Goal: Information Seeking & Learning: Learn about a topic

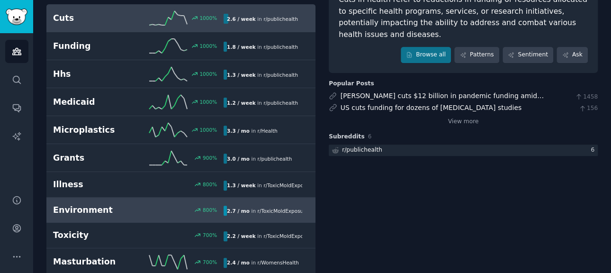
scroll to position [142, 0]
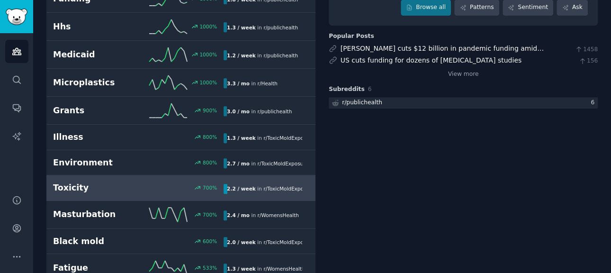
click at [92, 187] on h2 "Toxicity" at bounding box center [95, 188] width 85 height 12
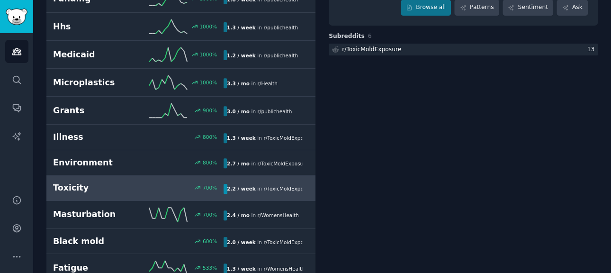
scroll to position [53, 0]
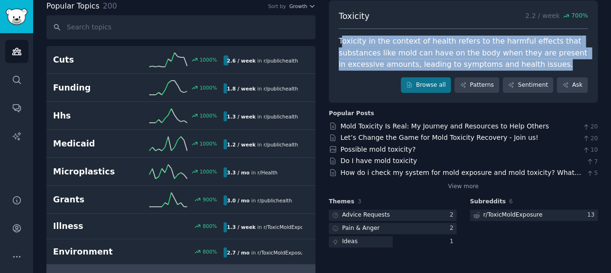
drag, startPoint x: 536, startPoint y: 64, endPoint x: 342, endPoint y: 29, distance: 196.8
click at [342, 29] on div "Toxicity 2.2 / week 700 % Toxicity in the context of health refers to the harmf…" at bounding box center [463, 51] width 269 height 103
copy div "oxicity in the context of health refers to the harmful effects that substances …"
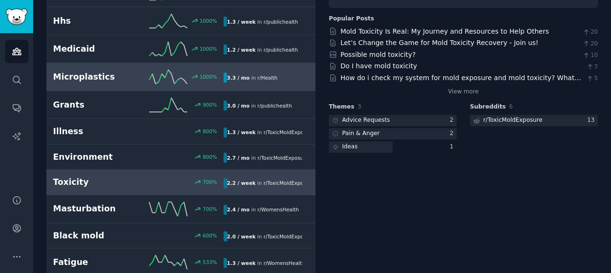
scroll to position [195, 0]
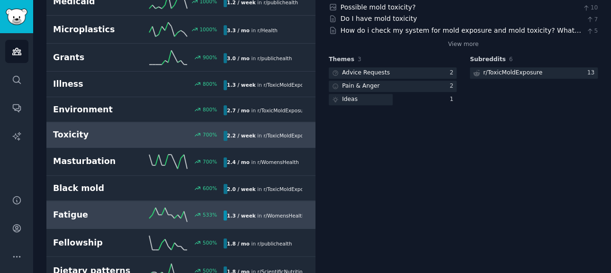
click at [114, 212] on h2 "Fatigue" at bounding box center [95, 215] width 85 height 12
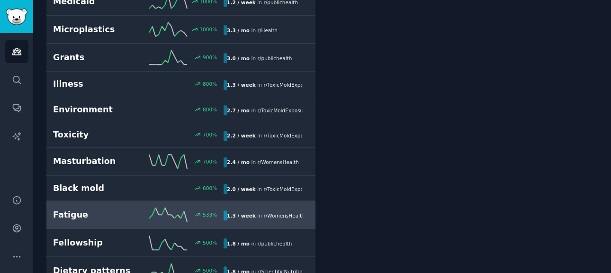
scroll to position [53, 0]
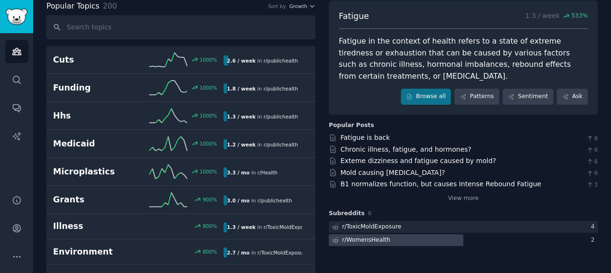
click at [377, 238] on div "r/ WomensHealth" at bounding box center [366, 240] width 48 height 9
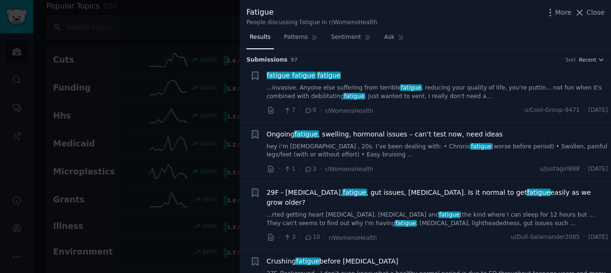
click at [400, 90] on span "fatigue" at bounding box center [411, 87] width 22 height 7
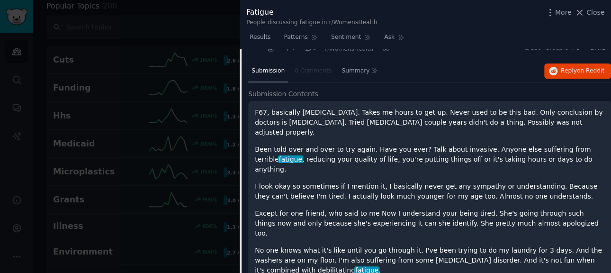
scroll to position [109, 0]
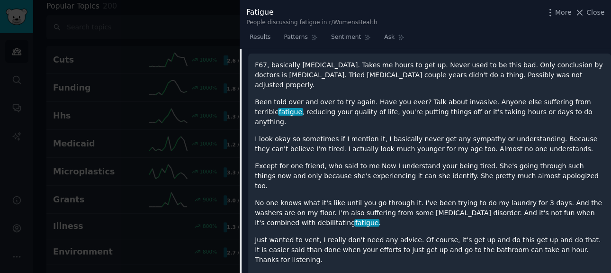
click at [378, 140] on div "F67, basically bedridden. Takes me hours to get up. Never used to be this bad. …" at bounding box center [430, 162] width 350 height 205
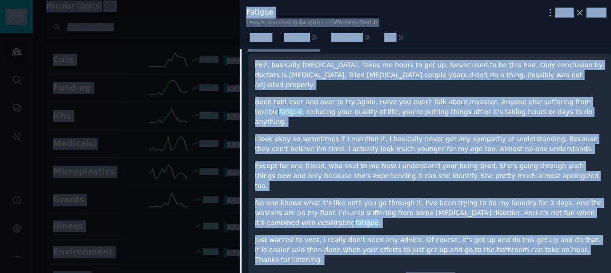
drag, startPoint x: 378, startPoint y: 140, endPoint x: 323, endPoint y: 138, distance: 54.5
click at [323, 138] on div "F67, basically bedridden. Takes me hours to get up. Never used to be this bad. …" at bounding box center [430, 162] width 350 height 205
click at [296, 134] on p "I look okay so sometimes if I mention it, I basically never get any sympathy or…" at bounding box center [430, 144] width 350 height 20
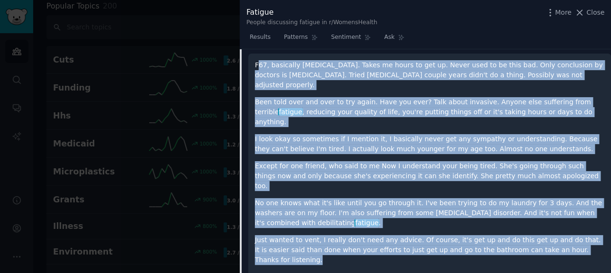
drag, startPoint x: 572, startPoint y: 221, endPoint x: 257, endPoint y: 66, distance: 351.1
click at [257, 66] on div "F67, basically bedridden. Takes me hours to get up. Never used to be this bad. …" at bounding box center [430, 162] width 350 height 205
copy div "67, basically bedridden. Takes me hours to get up. Never used to be this bad. O…"
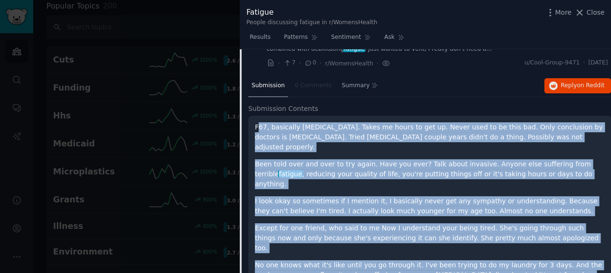
scroll to position [0, 0]
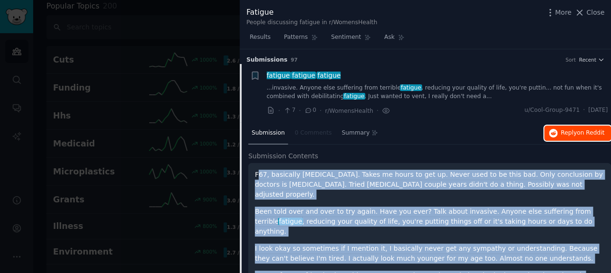
click at [568, 135] on span "Reply on Reddit" at bounding box center [583, 133] width 44 height 9
click at [598, 61] on icon "button" at bounding box center [601, 59] width 7 height 7
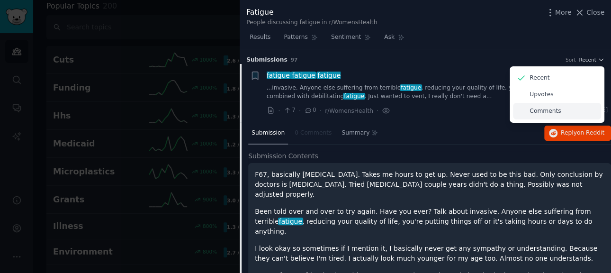
click at [543, 114] on p "Comments" at bounding box center [545, 111] width 31 height 9
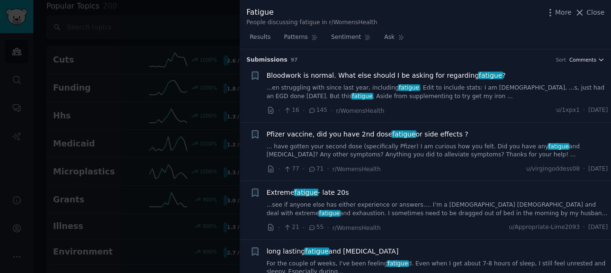
click at [598, 59] on icon "button" at bounding box center [601, 59] width 7 height 7
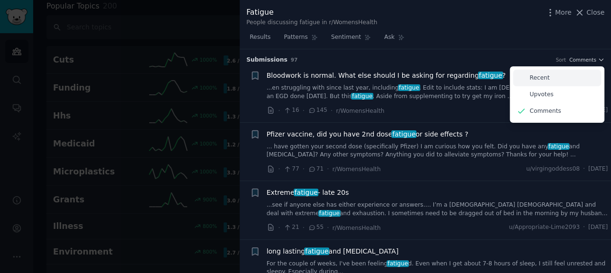
click at [546, 76] on div "Recent" at bounding box center [557, 78] width 88 height 17
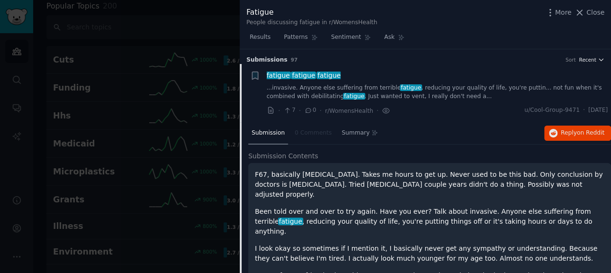
click at [598, 57] on icon "button" at bounding box center [601, 59] width 7 height 7
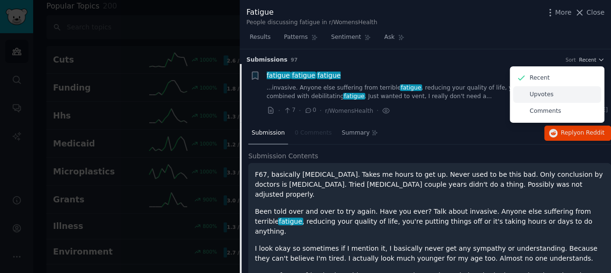
click at [546, 96] on p "Upvotes" at bounding box center [542, 94] width 24 height 9
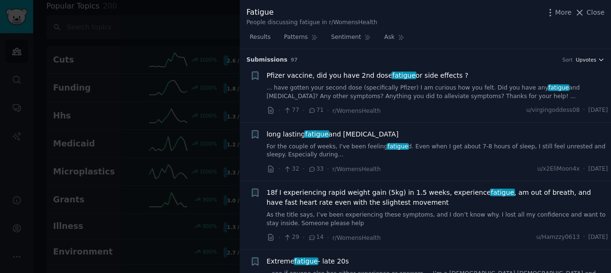
click at [593, 61] on span "Upvotes" at bounding box center [586, 59] width 20 height 7
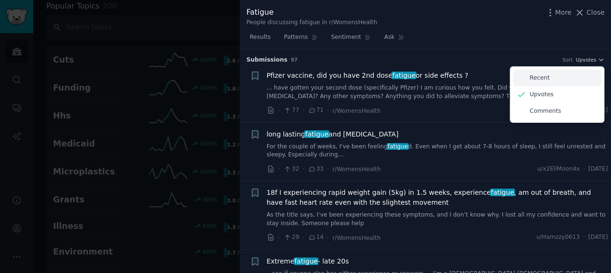
click at [530, 76] on p "Recent" at bounding box center [540, 78] width 20 height 9
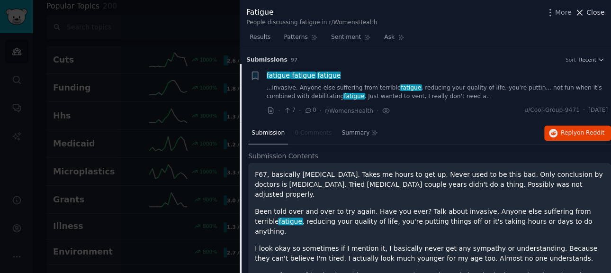
click at [582, 11] on icon at bounding box center [580, 13] width 10 height 10
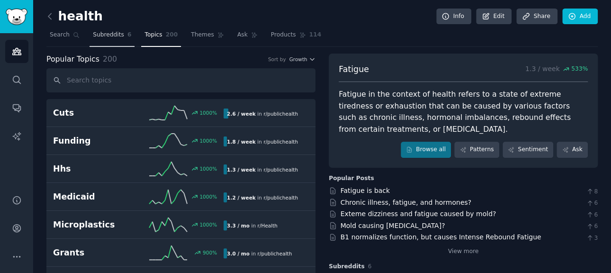
click at [106, 36] on span "Subreddits" at bounding box center [108, 35] width 31 height 9
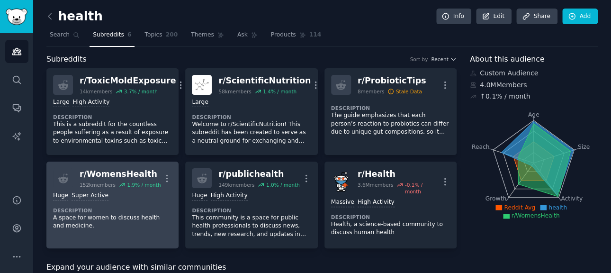
click at [106, 200] on div "Huge Super Active Description A space for women to discuss health and medicine." at bounding box center [112, 210] width 119 height 45
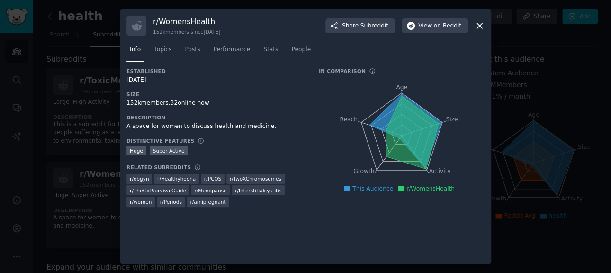
click at [475, 26] on icon at bounding box center [480, 26] width 10 height 10
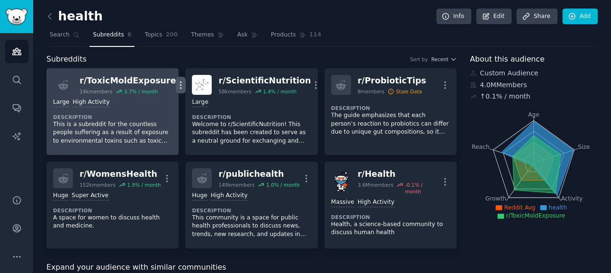
click at [181, 85] on icon "button" at bounding box center [181, 84] width 1 height 7
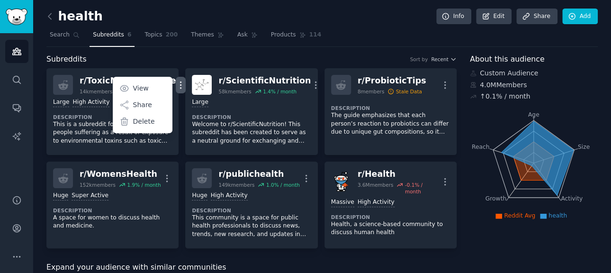
click at [357, 22] on div "health Info Edit Share Add" at bounding box center [322, 18] width 552 height 19
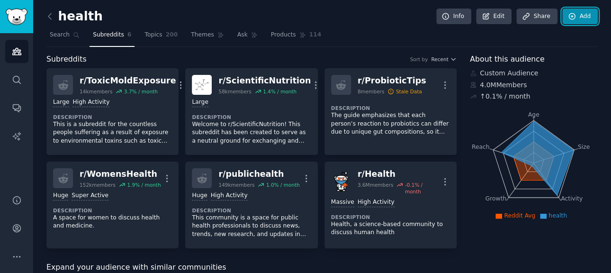
click at [587, 18] on link "Add" at bounding box center [580, 17] width 36 height 16
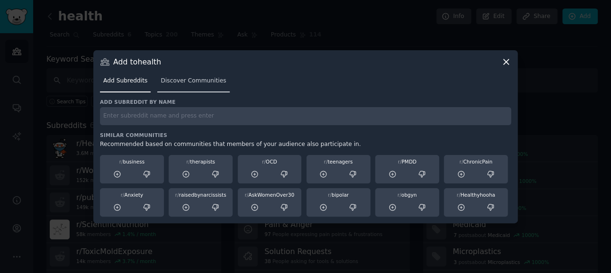
click at [184, 79] on span "Discover Communities" at bounding box center [193, 81] width 65 height 9
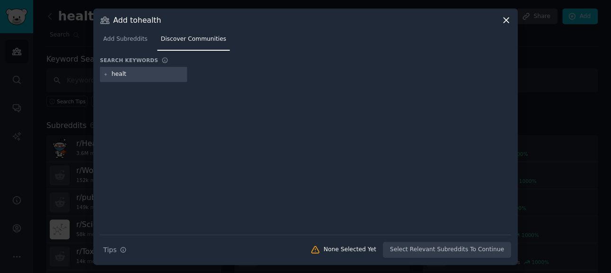
type input "health"
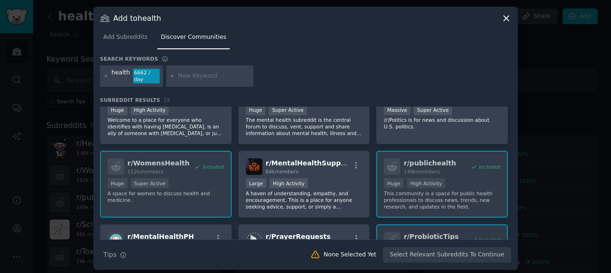
scroll to position [55, 0]
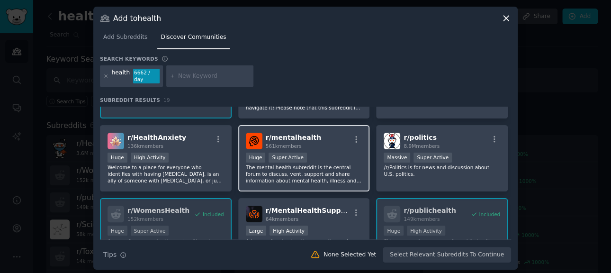
click at [323, 172] on p "The mental health subreddit is the central forum to discuss, vent, support and …" at bounding box center [304, 174] width 117 height 20
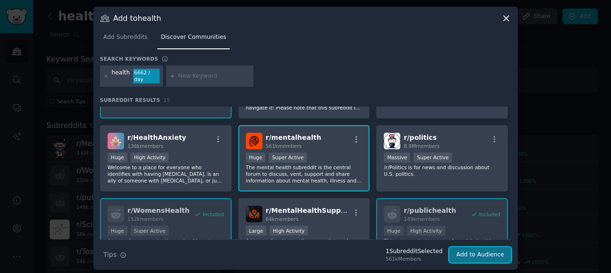
click at [467, 250] on button "Add to Audience" at bounding box center [480, 255] width 62 height 16
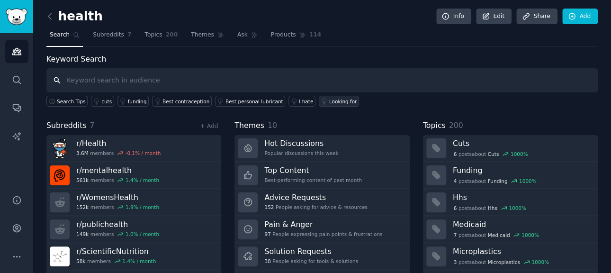
scroll to position [53, 0]
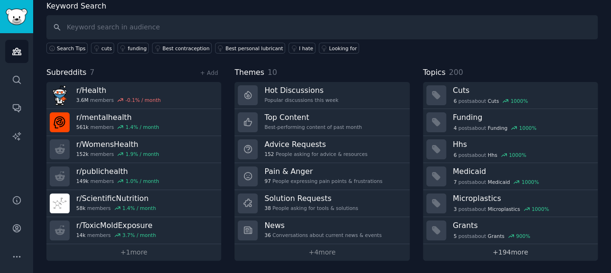
click at [507, 250] on link "+ 194 more" at bounding box center [510, 252] width 175 height 17
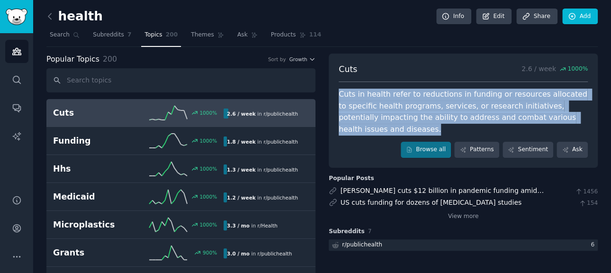
drag, startPoint x: 374, startPoint y: 136, endPoint x: 337, endPoint y: 85, distance: 62.5
click at [337, 85] on div "Cuts 2.6 / week 1000 % Cuts in health refer to reductions in funding or resourc…" at bounding box center [463, 111] width 269 height 114
copy div "Cuts in health refer to reductions in funding or resources allocated to specifi…"
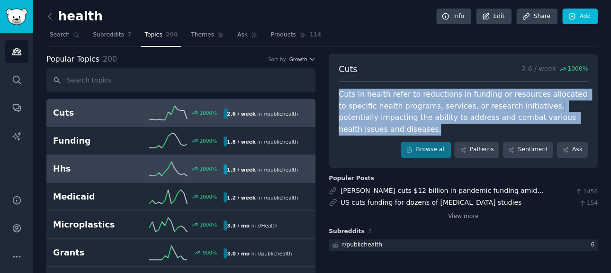
click at [111, 172] on h2 "Hhs" at bounding box center [95, 169] width 85 height 12
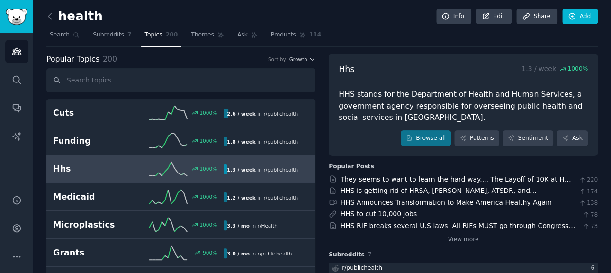
scroll to position [47, 0]
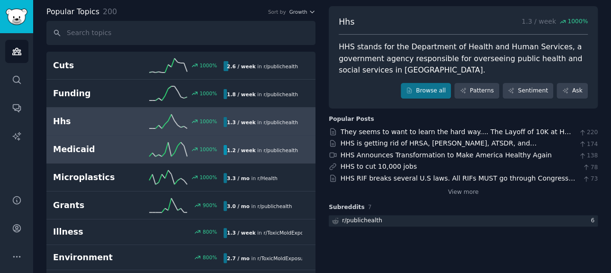
click at [83, 156] on div "Medicaid 1000 % 1.2 / week in r/ publichealth" at bounding box center [181, 149] width 256 height 14
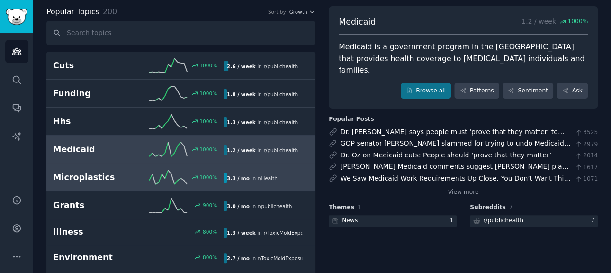
click at [86, 176] on h2 "Microplastics" at bounding box center [95, 178] width 85 height 12
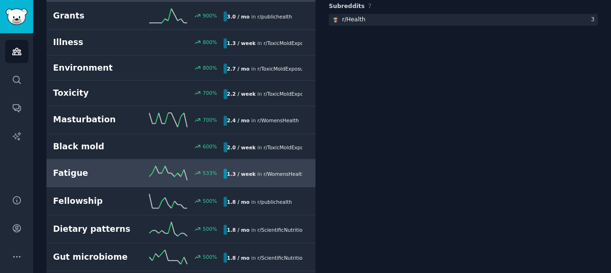
scroll to position [284, 0]
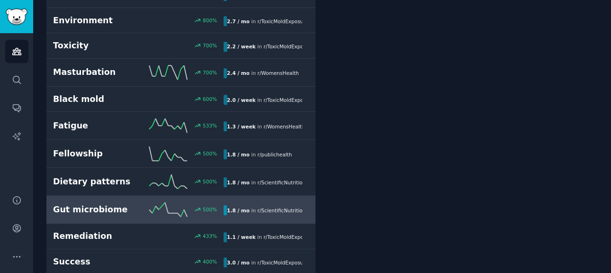
click at [111, 204] on h2 "Gut microbiome" at bounding box center [95, 210] width 85 height 12
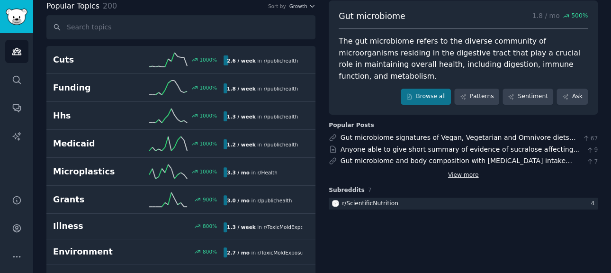
click at [452, 171] on link "View more" at bounding box center [463, 175] width 31 height 9
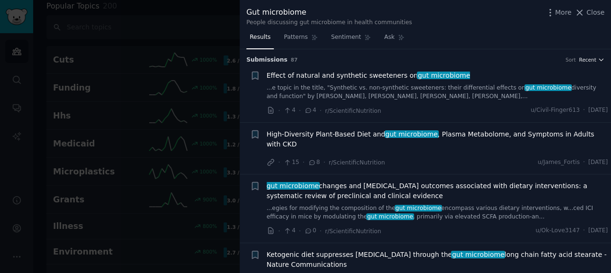
click at [593, 58] on span "Recent" at bounding box center [587, 59] width 17 height 7
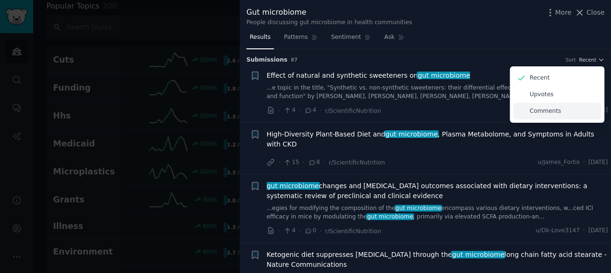
click at [569, 115] on div "Comments" at bounding box center [557, 111] width 88 height 17
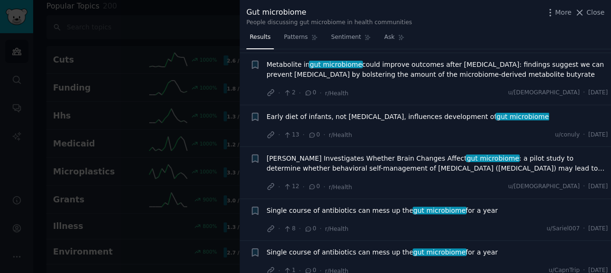
scroll to position [3988, 0]
